Goal: Navigation & Orientation: Find specific page/section

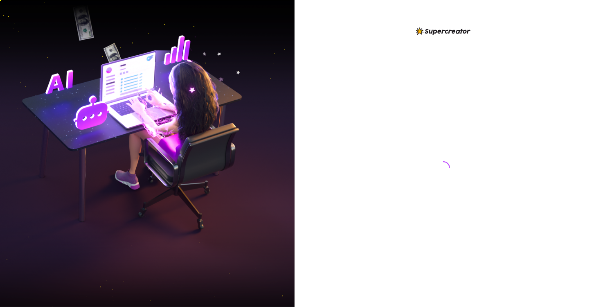
click at [190, 208] on img at bounding box center [147, 153] width 295 height 369
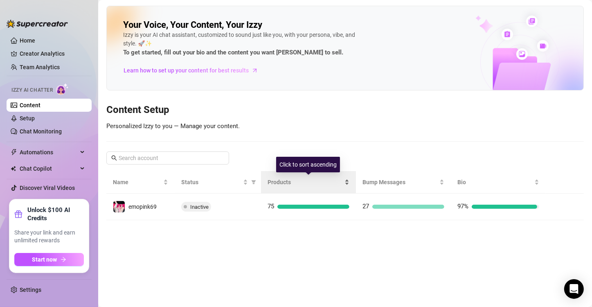
click at [283, 179] on span "Products" at bounding box center [305, 182] width 75 height 9
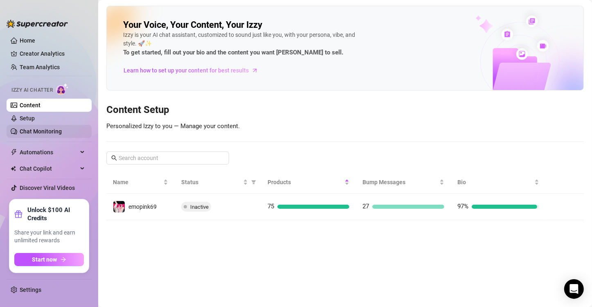
click at [39, 128] on link "Chat Monitoring" at bounding box center [41, 131] width 42 height 7
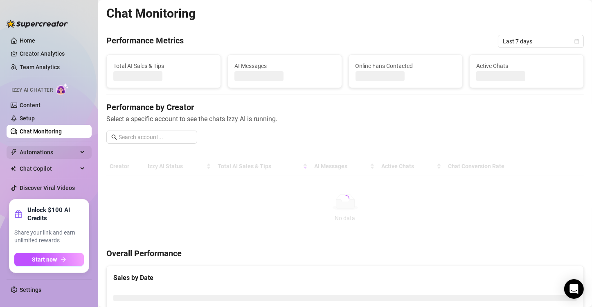
click at [37, 148] on span "Automations" at bounding box center [49, 152] width 58 height 13
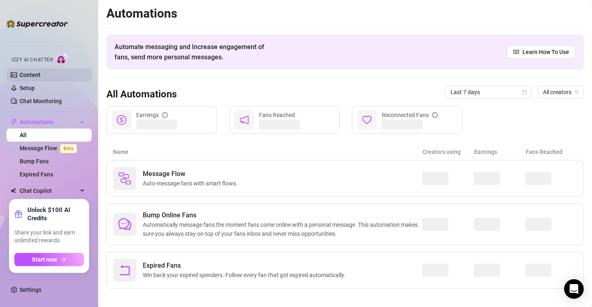
click at [34, 72] on link "Content" at bounding box center [30, 75] width 21 height 7
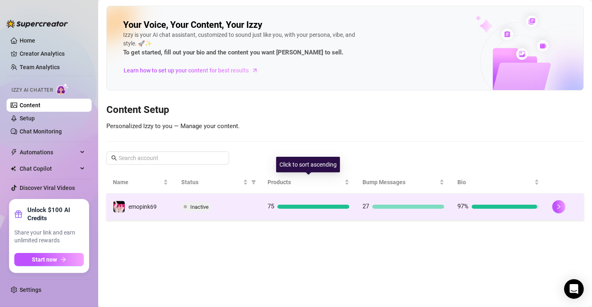
click at [288, 199] on td "75" at bounding box center [308, 206] width 95 height 27
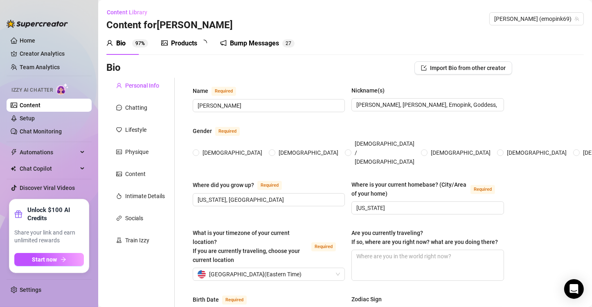
radio input "true"
type input "[DATE]"
click at [190, 38] on div "Products" at bounding box center [184, 43] width 26 height 10
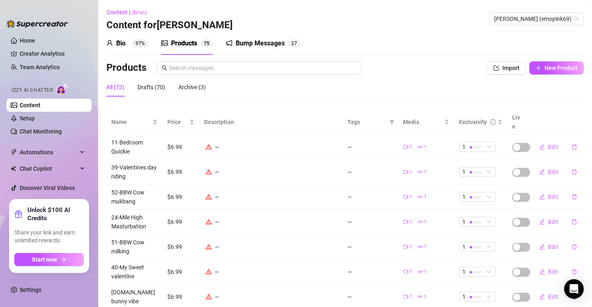
scroll to position [110, 0]
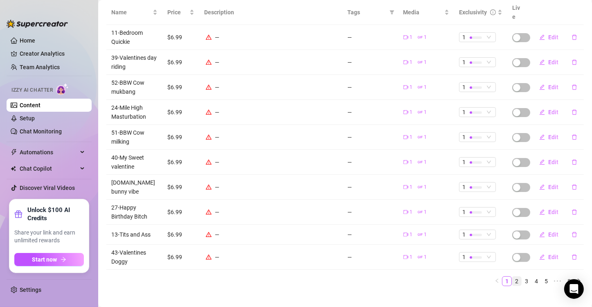
click at [514, 277] on link "2" at bounding box center [516, 281] width 9 height 9
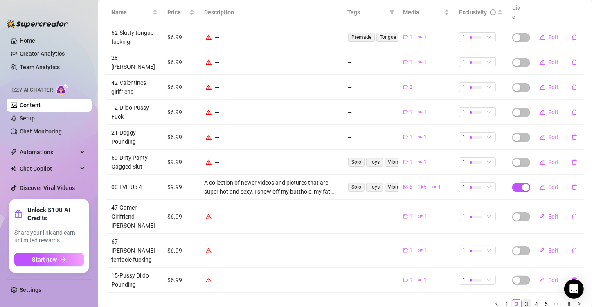
click at [522, 299] on link "3" at bounding box center [526, 303] width 9 height 9
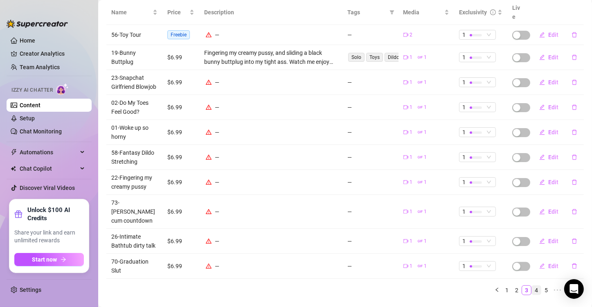
click at [532, 286] on link "4" at bounding box center [536, 290] width 9 height 9
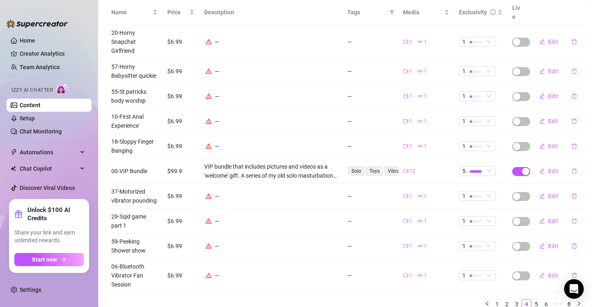
scroll to position [142, 0]
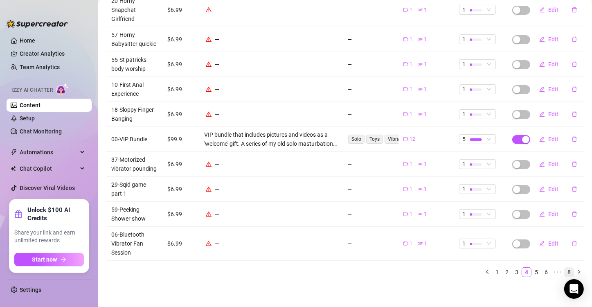
click at [564, 272] on link "8" at bounding box center [568, 272] width 9 height 9
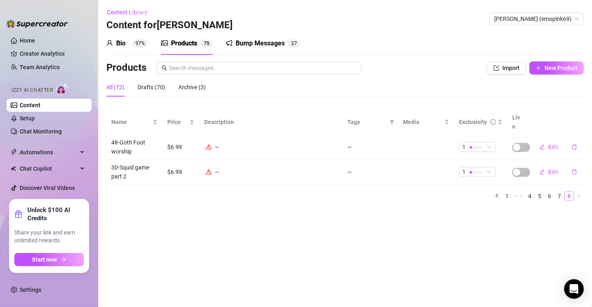
scroll to position [0, 0]
click at [145, 89] on div "Drafts (70)" at bounding box center [151, 87] width 28 height 9
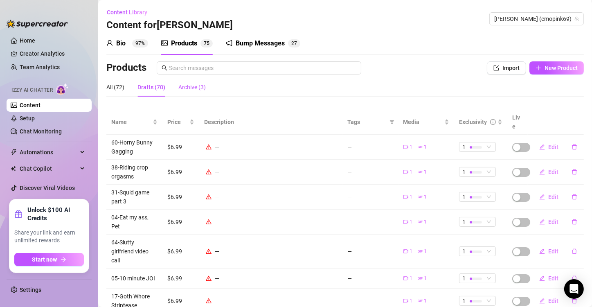
click at [189, 87] on div "Archive (3)" at bounding box center [191, 87] width 27 height 9
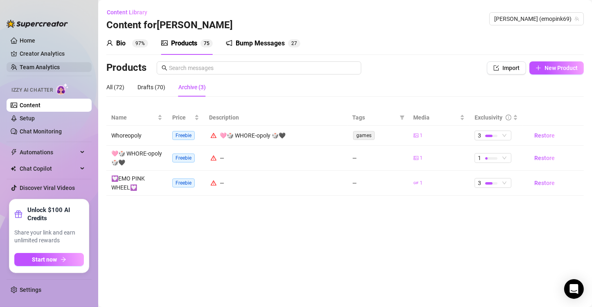
click at [44, 66] on link "Team Analytics" at bounding box center [40, 67] width 40 height 7
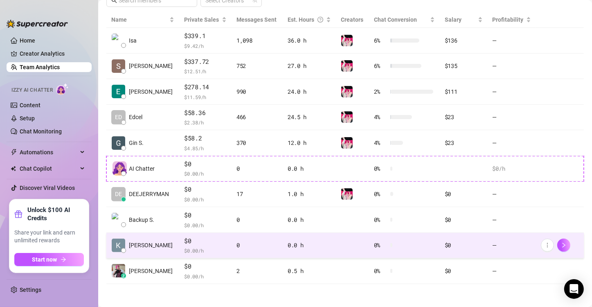
scroll to position [20, 0]
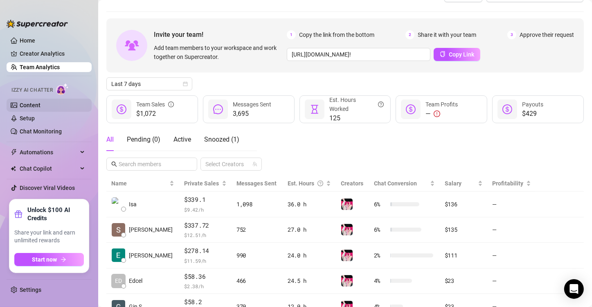
click at [39, 105] on link "Content" at bounding box center [30, 105] width 21 height 7
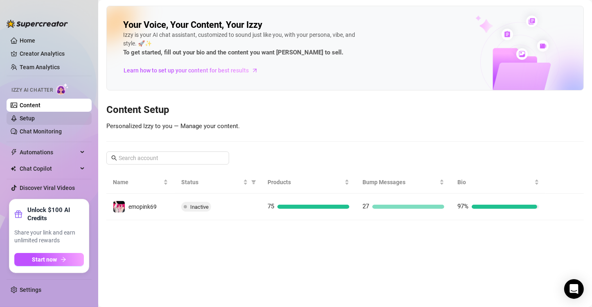
click at [35, 119] on link "Setup" at bounding box center [27, 118] width 15 height 7
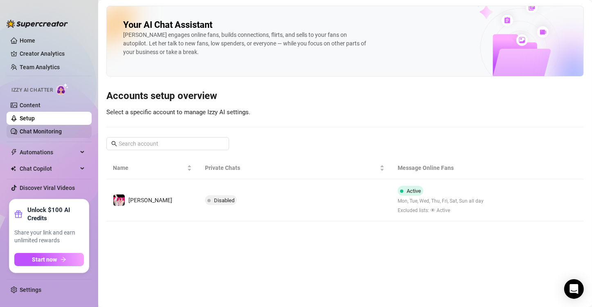
click at [56, 134] on link "Chat Monitoring" at bounding box center [41, 131] width 42 height 7
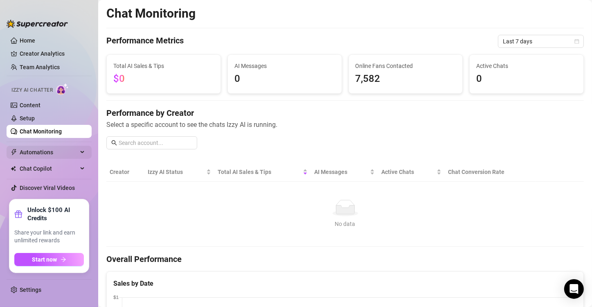
click at [56, 149] on span "Automations" at bounding box center [49, 152] width 58 height 13
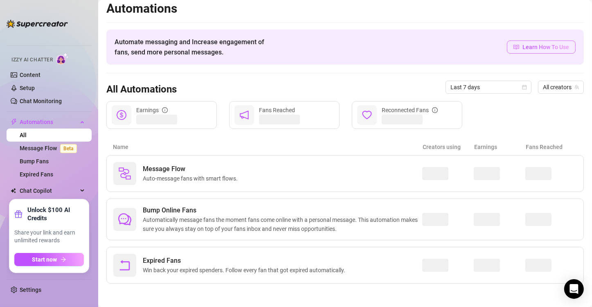
click at [528, 43] on span "Learn How To Use" at bounding box center [545, 47] width 47 height 9
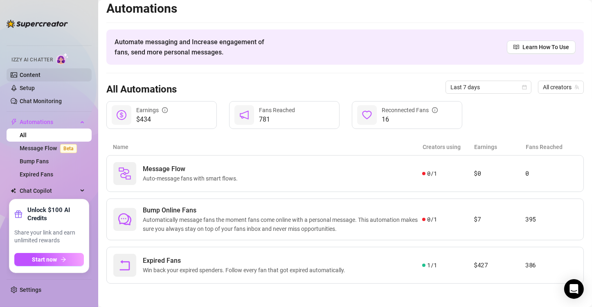
click at [38, 72] on link "Content" at bounding box center [30, 75] width 21 height 7
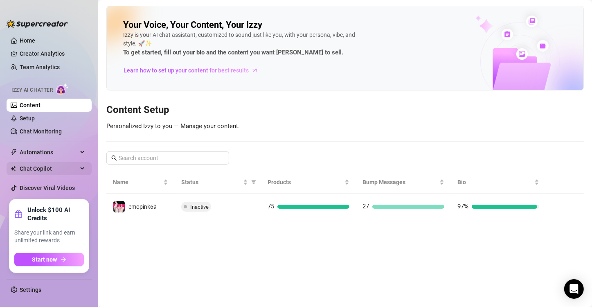
click at [58, 169] on span "Chat Copilot" at bounding box center [49, 168] width 58 height 13
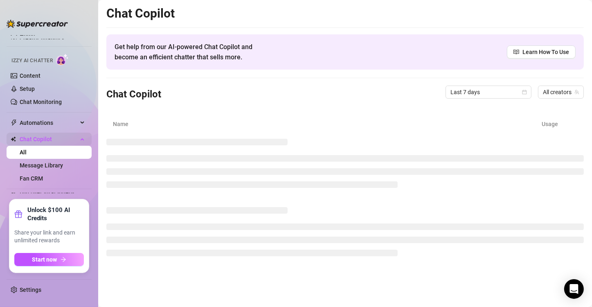
click at [75, 139] on span "Chat Copilot" at bounding box center [49, 139] width 58 height 13
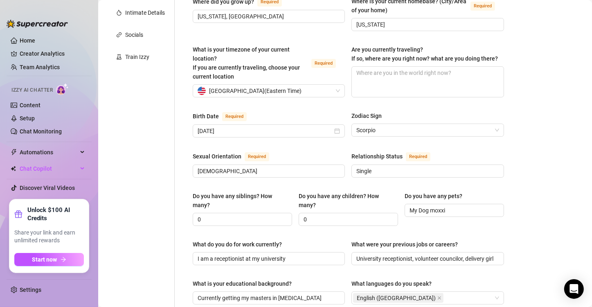
scroll to position [14, 0]
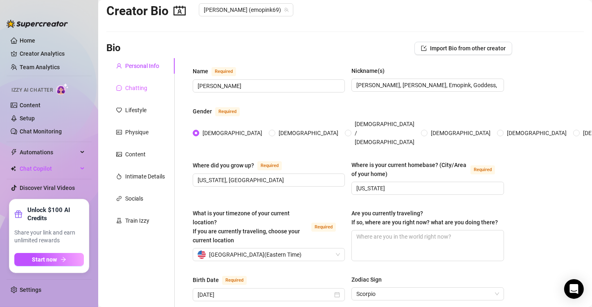
click at [119, 92] on div "Chatting" at bounding box center [140, 88] width 68 height 16
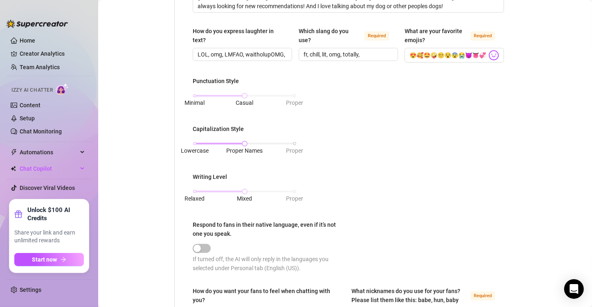
scroll to position [21, 0]
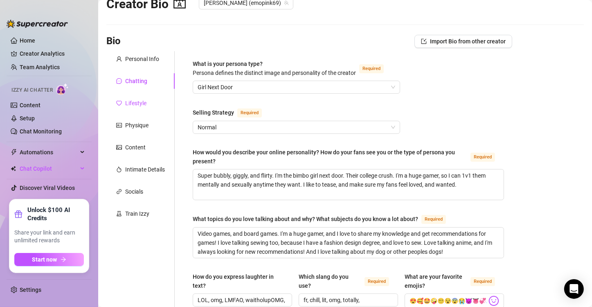
click at [142, 107] on div "Lifestyle" at bounding box center [135, 103] width 21 height 9
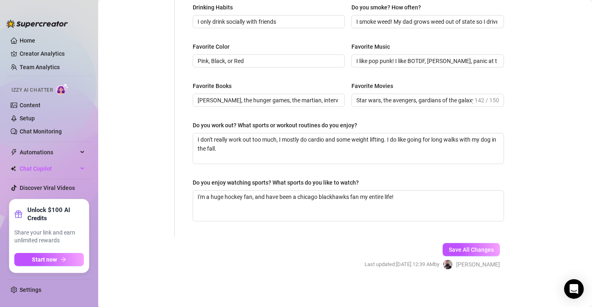
scroll to position [142, 0]
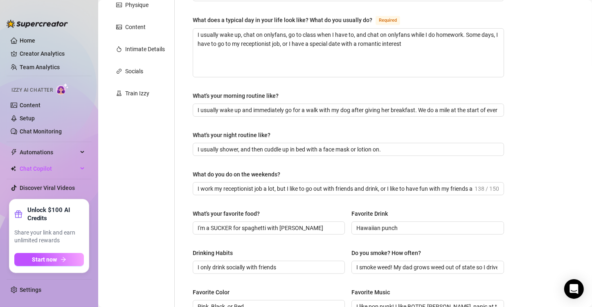
click at [144, 57] on div "Personal Info Chatting Lifestyle Physique Content Intimate Details Socials Trai…" at bounding box center [140, 206] width 68 height 551
click at [142, 51] on div "Intimate Details" at bounding box center [145, 49] width 40 height 9
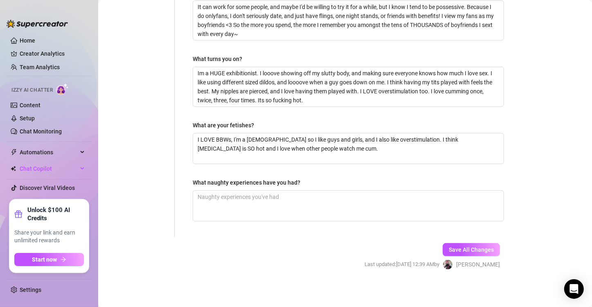
scroll to position [61, 0]
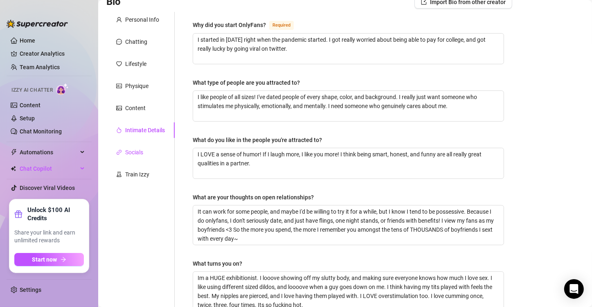
drag, startPoint x: 132, startPoint y: 155, endPoint x: 139, endPoint y: 152, distance: 7.9
click at [132, 154] on div "Socials" at bounding box center [134, 152] width 18 height 9
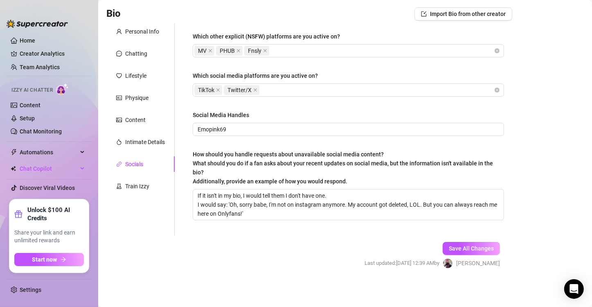
scroll to position [0, 0]
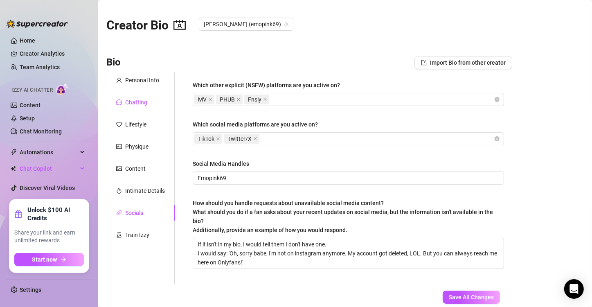
click at [137, 101] on div "Chatting" at bounding box center [136, 102] width 22 height 9
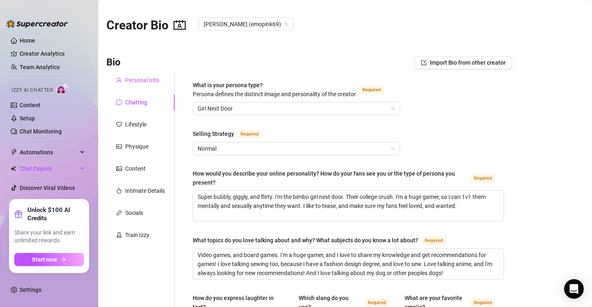
click at [133, 77] on div "Personal Info" at bounding box center [142, 80] width 34 height 9
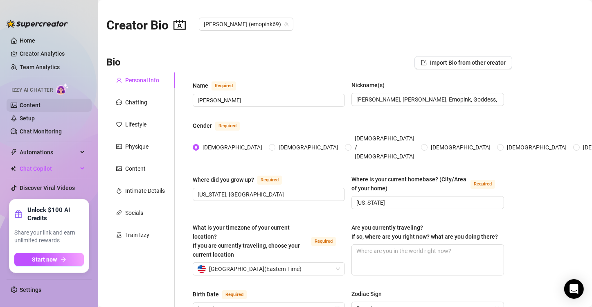
click at [40, 106] on link "Content" at bounding box center [30, 105] width 21 height 7
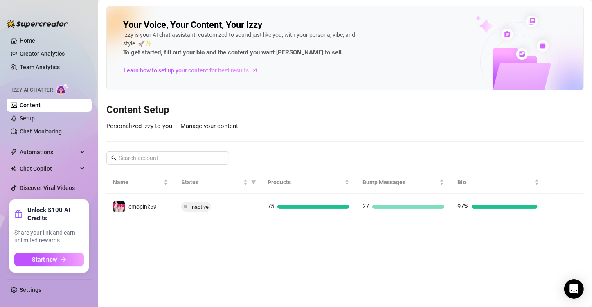
click at [46, 64] on link "Team Analytics" at bounding box center [40, 67] width 40 height 7
